Goal: Check status: Check status

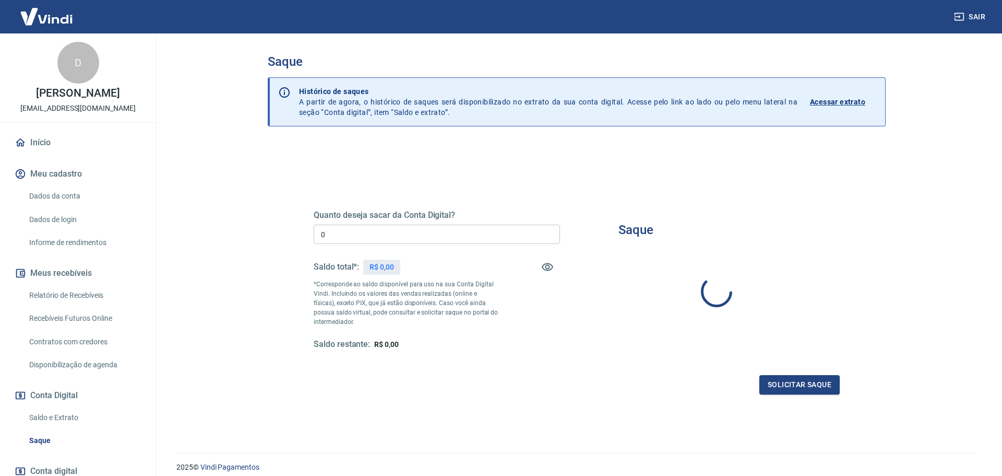
type input "R$ 0,00"
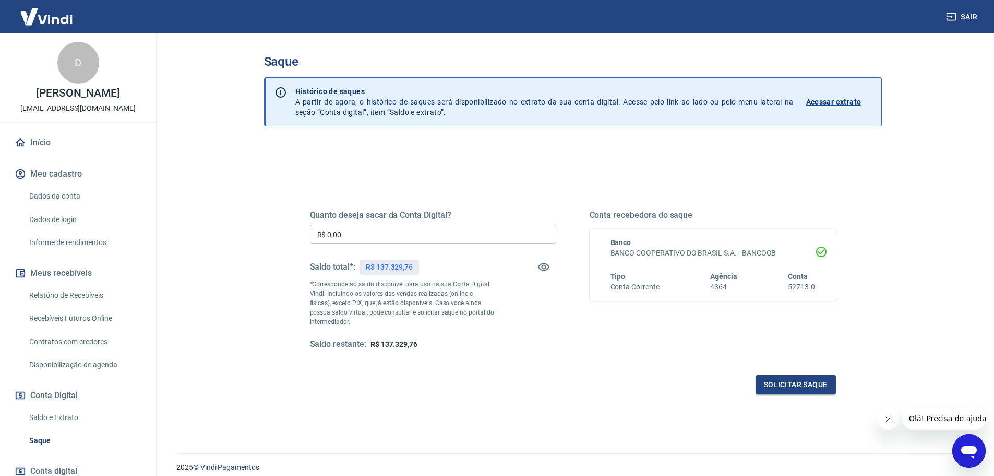
click at [841, 101] on p "Acessar extrato" at bounding box center [834, 102] width 55 height 10
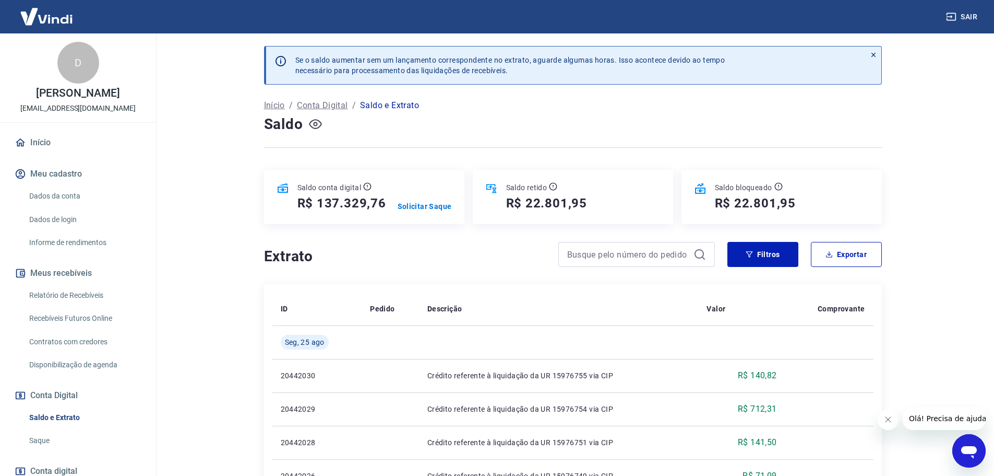
click at [312, 123] on icon "button" at bounding box center [315, 123] width 13 height 13
click at [315, 125] on icon "button" at bounding box center [315, 123] width 13 height 13
